Goal: Task Accomplishment & Management: Complete application form

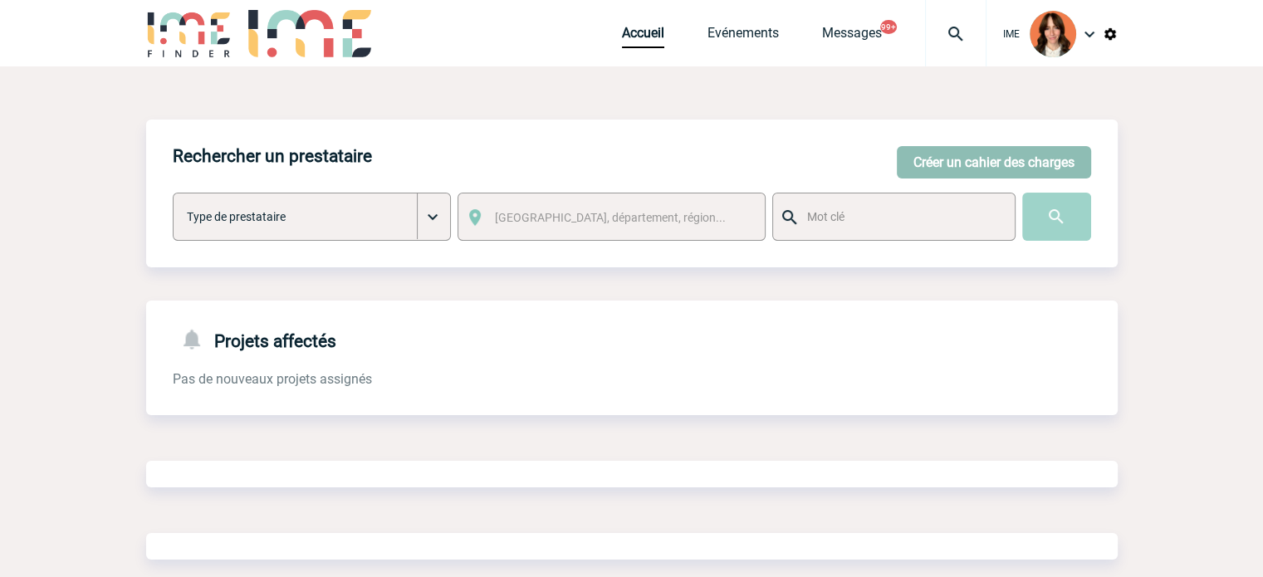
click at [1022, 166] on button "Créer un cahier des charges" at bounding box center [994, 162] width 194 height 32
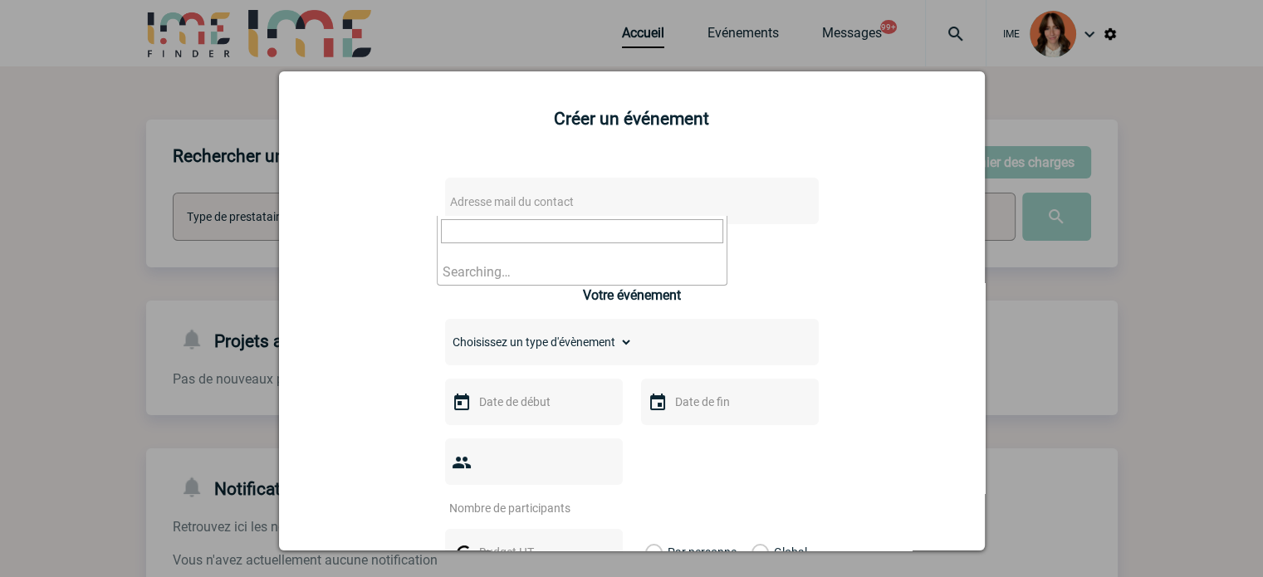
click at [571, 207] on span "Adresse mail du contact" at bounding box center [588, 201] width 291 height 23
type input "fatima.boughlid@novartis.com"
click at [231, 256] on div at bounding box center [631, 288] width 1263 height 577
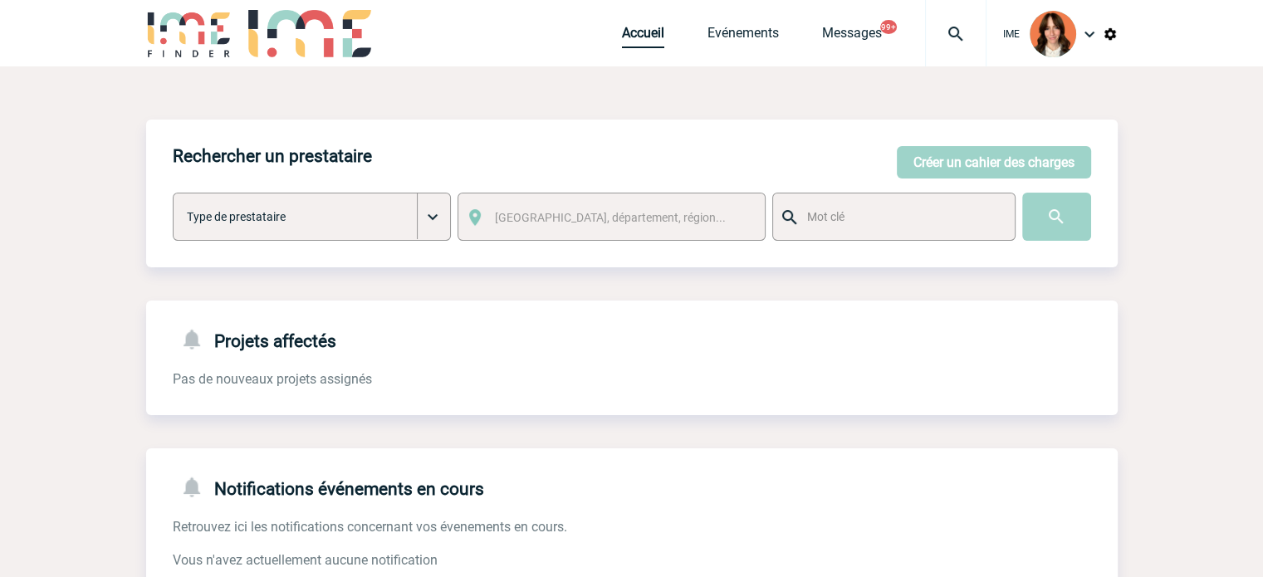
click at [624, 26] on link "Accueil" at bounding box center [643, 36] width 42 height 23
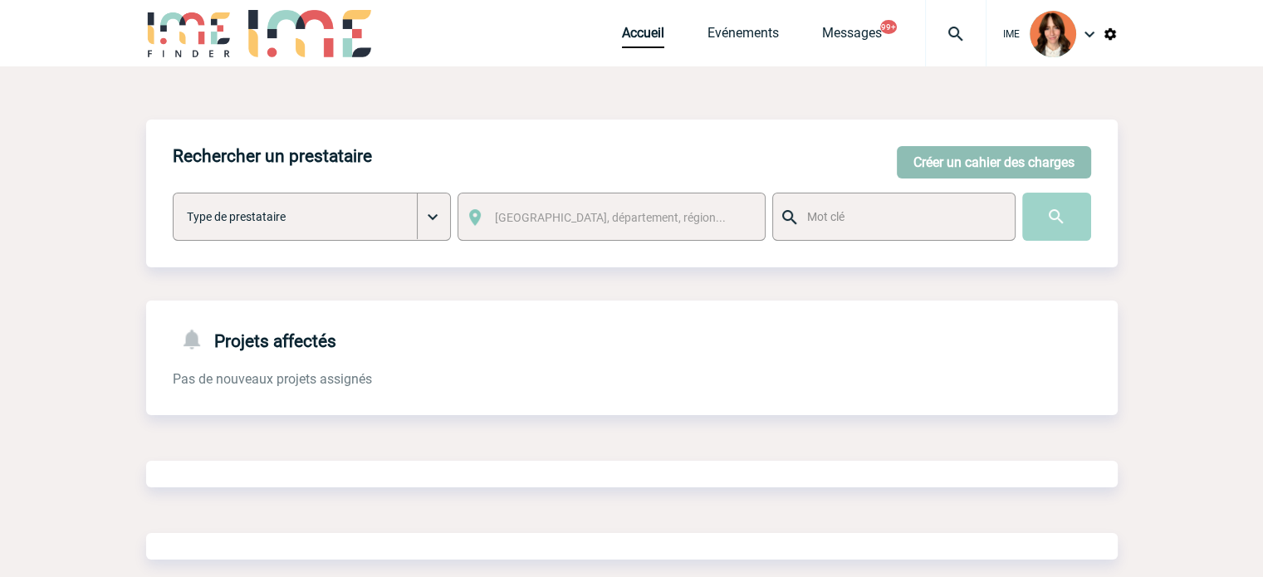
click at [977, 164] on button "Créer un cahier des charges" at bounding box center [994, 162] width 194 height 32
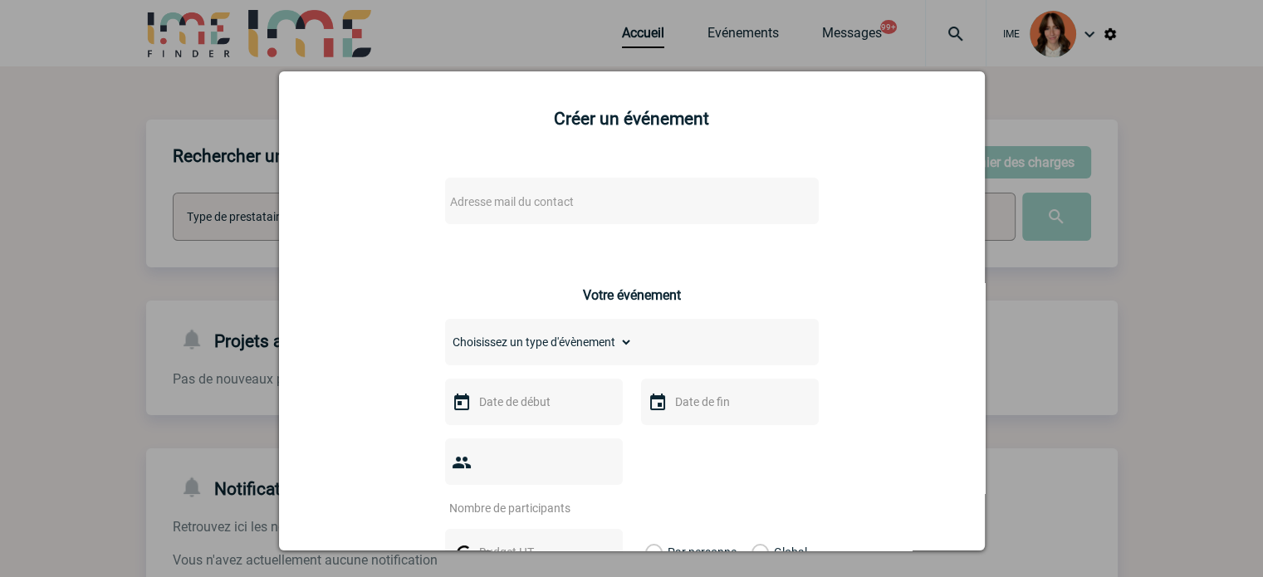
click at [568, 208] on span "Adresse mail du contact" at bounding box center [512, 201] width 124 height 13
type input "fatima.boughlid@novartis.com"
click at [152, 320] on div at bounding box center [631, 288] width 1263 height 577
